Goal: Task Accomplishment & Management: Complete application form

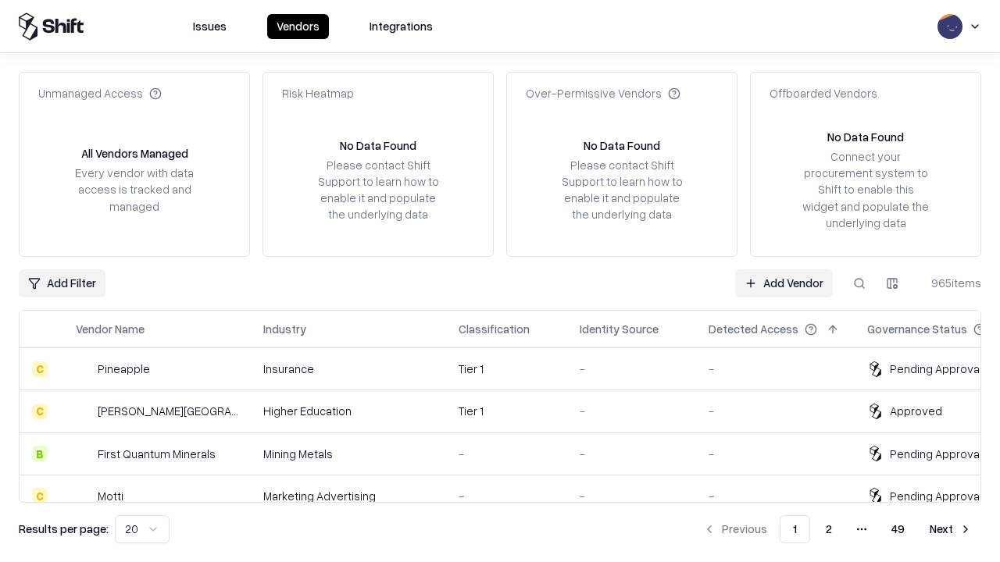
click at [783, 283] on link "Add Vendor" at bounding box center [784, 283] width 98 height 28
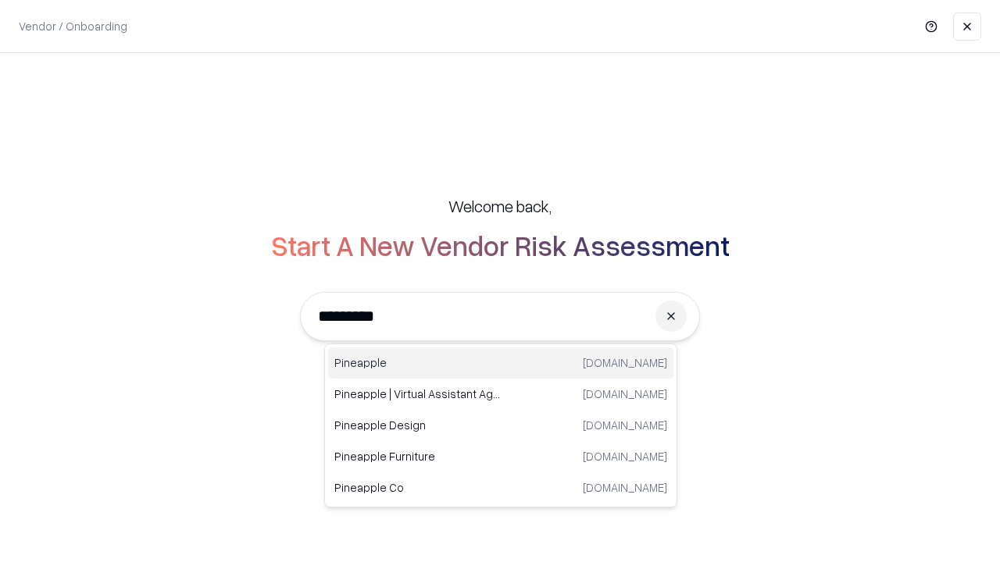
click at [501, 363] on div "Pineapple [DOMAIN_NAME]" at bounding box center [500, 363] width 345 height 31
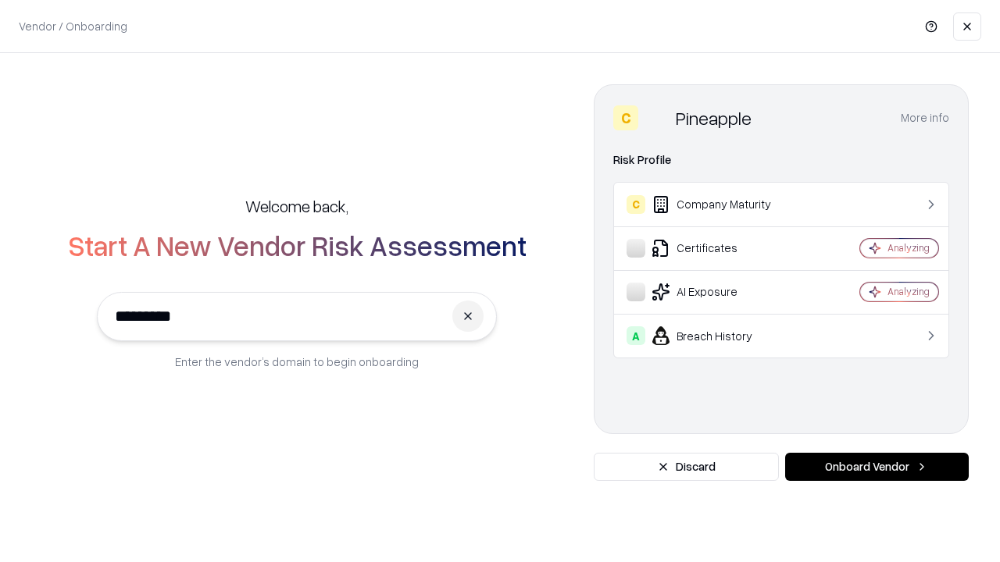
type input "*********"
click at [876, 467] on button "Onboard Vendor" at bounding box center [877, 467] width 184 height 28
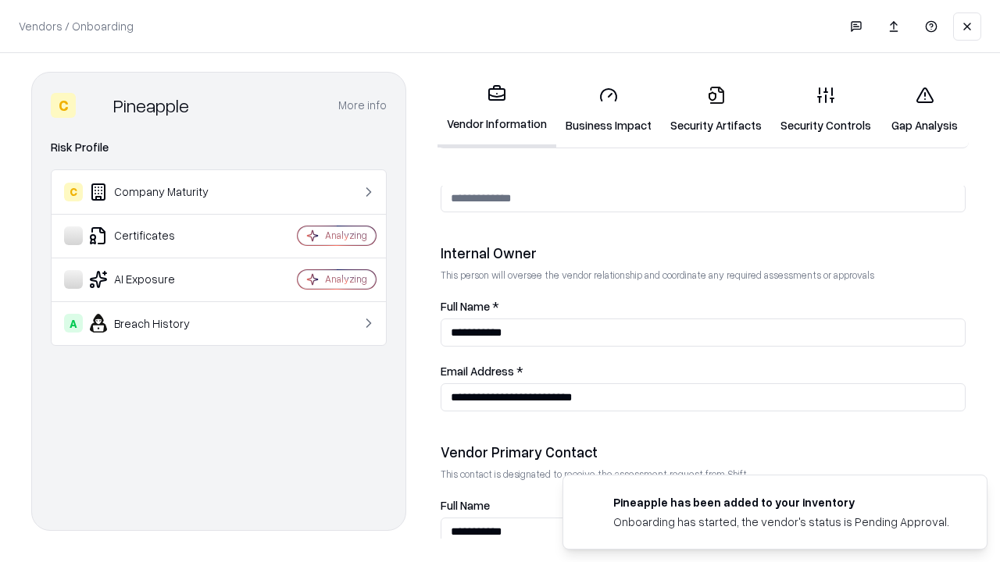
scroll to position [809, 0]
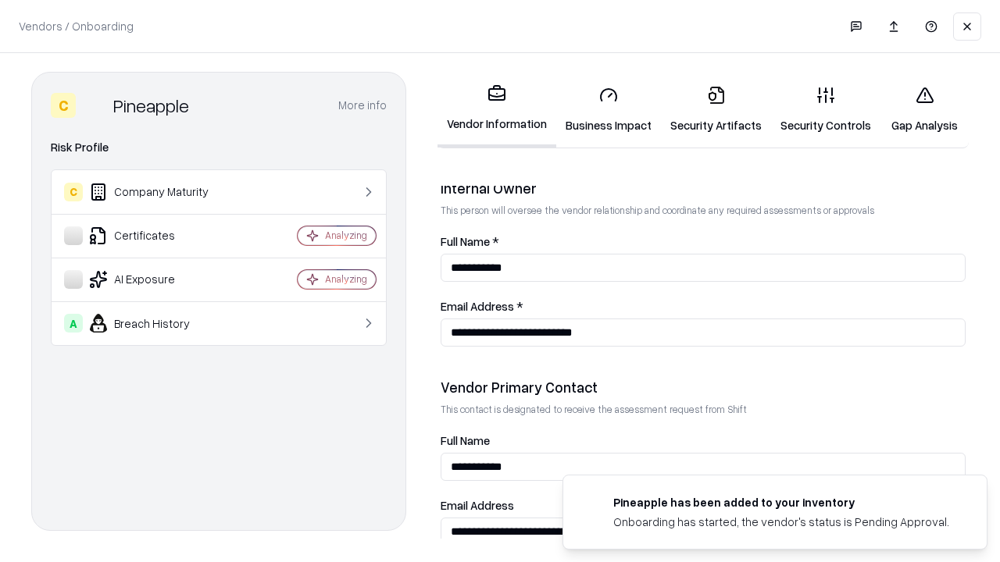
click at [609, 109] on link "Business Impact" at bounding box center [608, 109] width 105 height 73
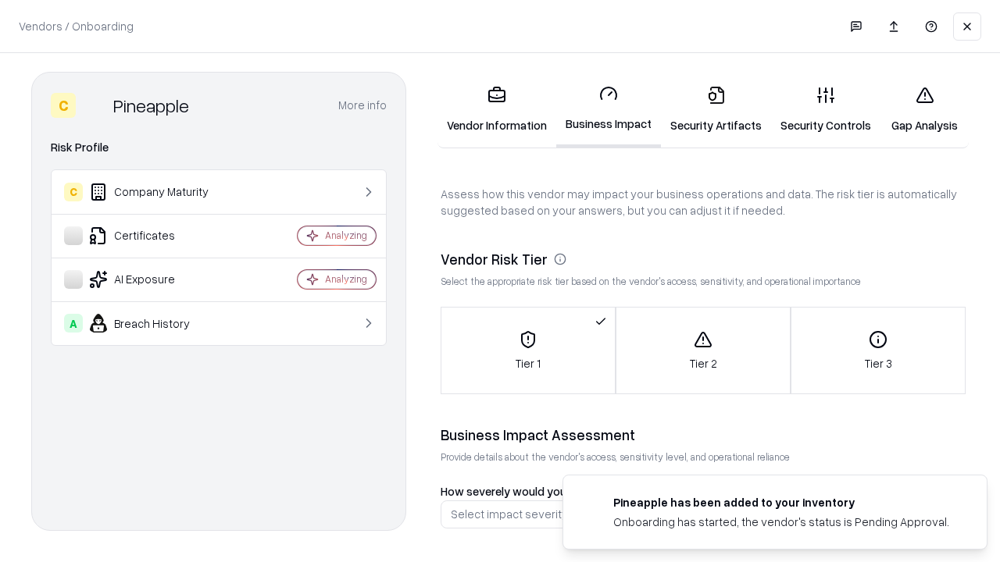
click at [716, 109] on link "Security Artifacts" at bounding box center [716, 109] width 110 height 73
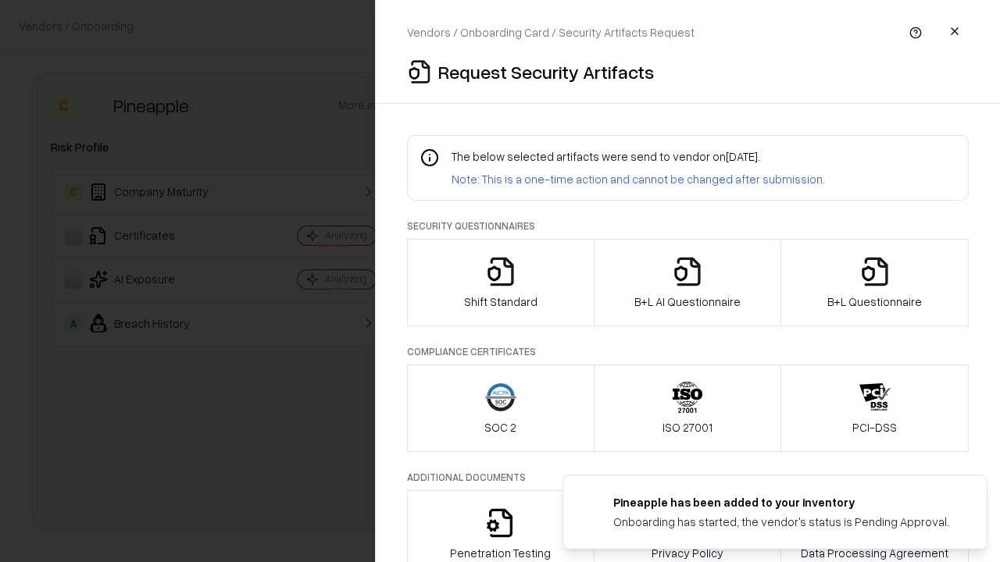
click at [500, 283] on icon "button" at bounding box center [500, 271] width 31 height 31
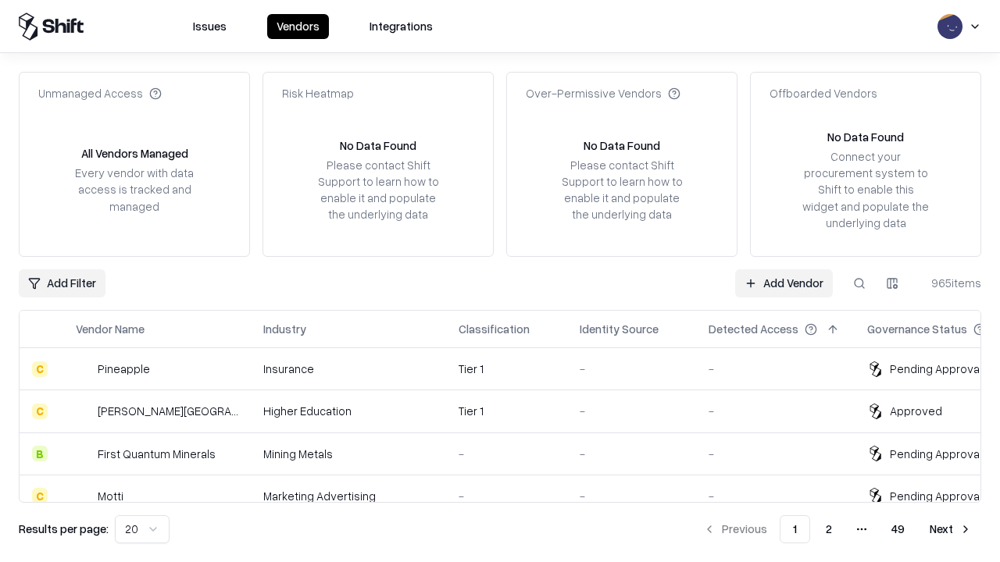
click at [783, 283] on link "Add Vendor" at bounding box center [784, 283] width 98 height 28
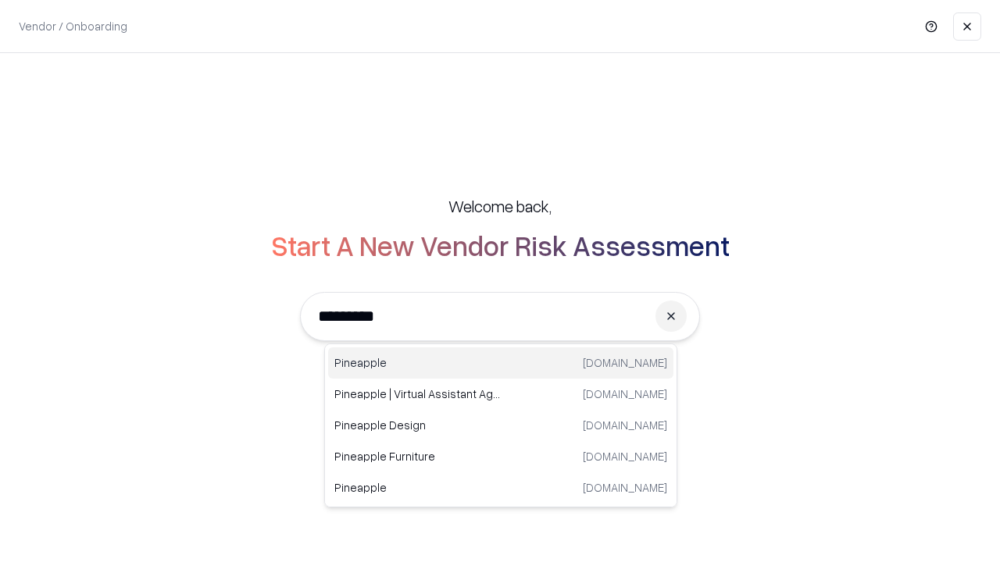
click at [501, 363] on div "Pineapple [DOMAIN_NAME]" at bounding box center [500, 363] width 345 height 31
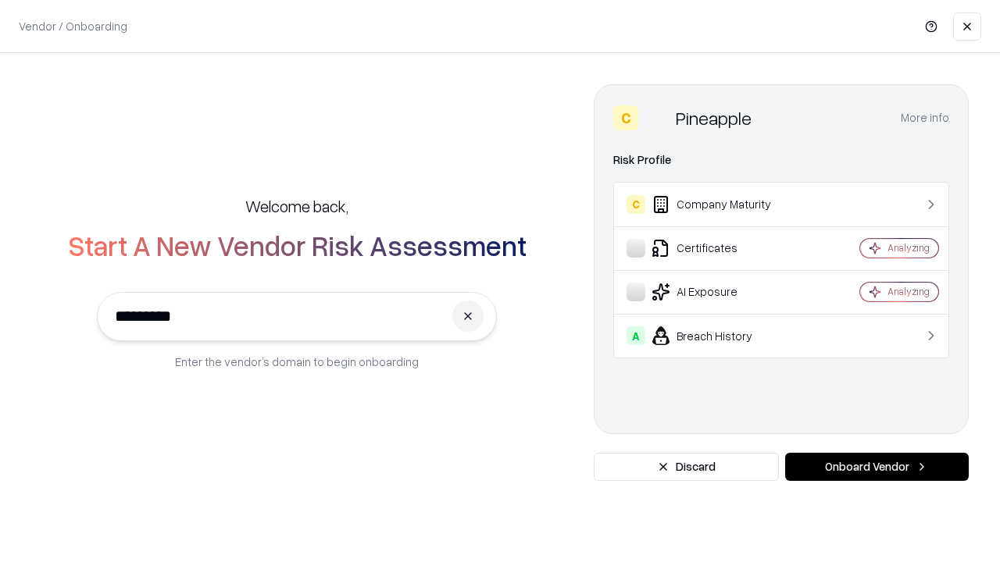
type input "*********"
click at [876, 467] on button "Onboard Vendor" at bounding box center [877, 467] width 184 height 28
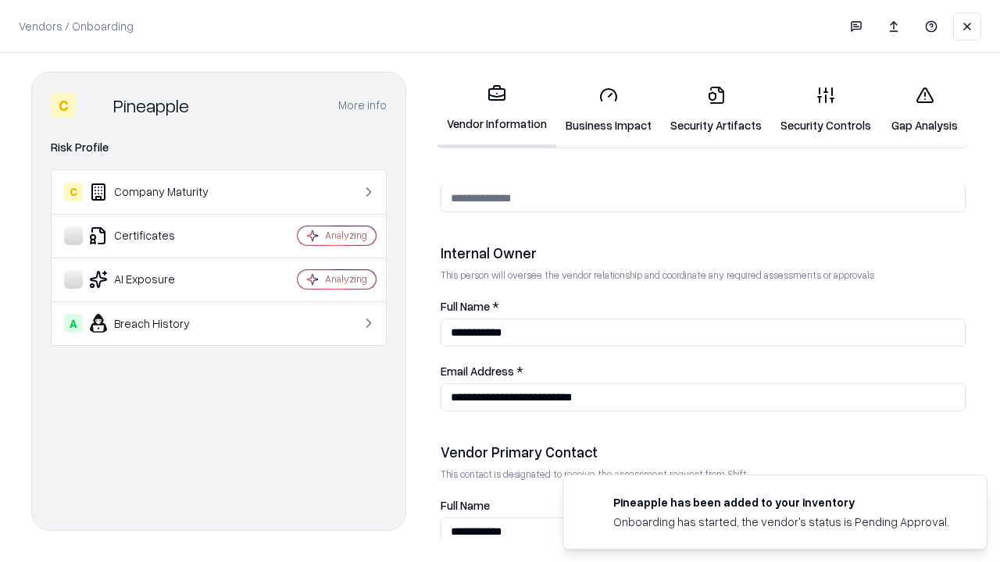
scroll to position [809, 0]
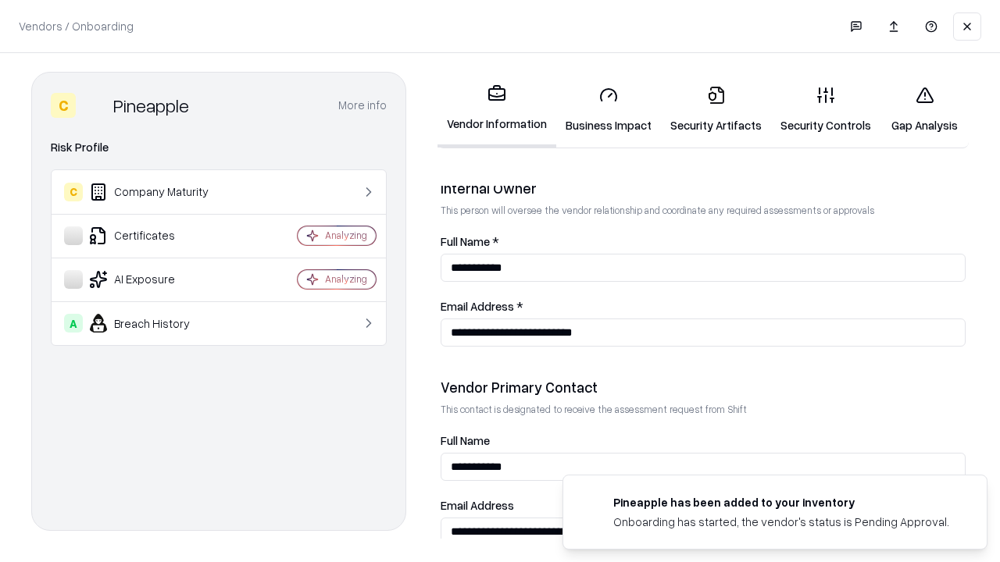
click at [924, 109] on link "Gap Analysis" at bounding box center [924, 109] width 88 height 73
